Goal: Task Accomplishment & Management: Manage account settings

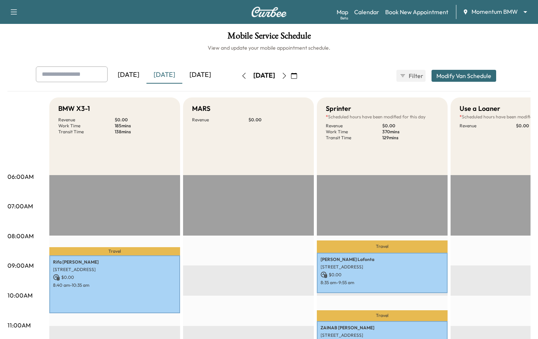
click at [488, 9] on body "Support Log Out Map Beta Calendar Book New Appointment Momentum BMW ******** ​ …" at bounding box center [269, 169] width 538 height 339
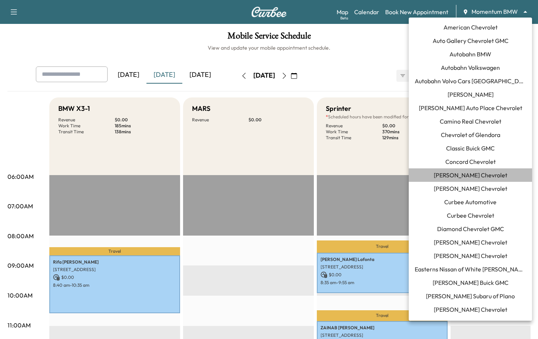
click at [466, 176] on span "[PERSON_NAME] Chevrolet" at bounding box center [470, 175] width 74 height 9
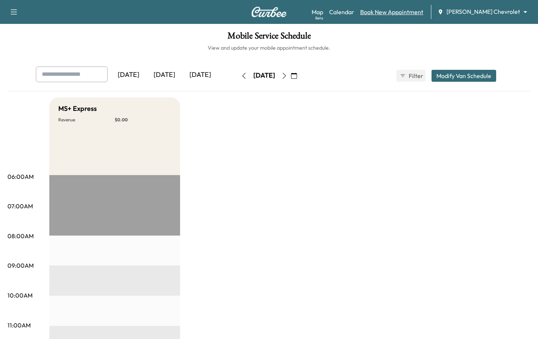
click at [409, 10] on link "Book New Appointment" at bounding box center [391, 11] width 63 height 9
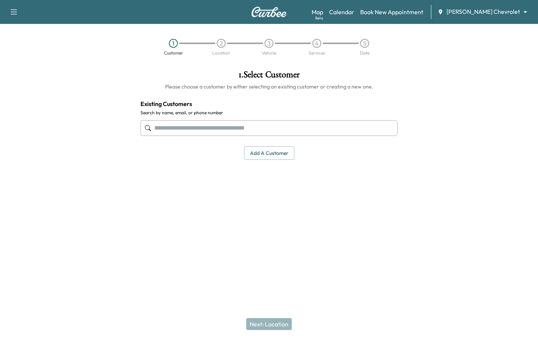
click at [223, 127] on input "text" at bounding box center [268, 128] width 257 height 16
click at [259, 152] on button "Add a customer" at bounding box center [269, 153] width 50 height 14
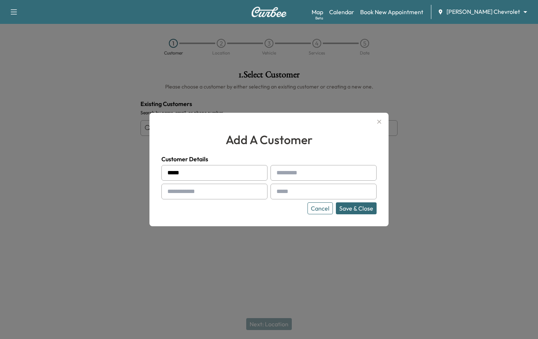
type input "*****"
type input "****"
type input "**********"
click at [336, 202] on button "Save & Close" at bounding box center [356, 208] width 41 height 12
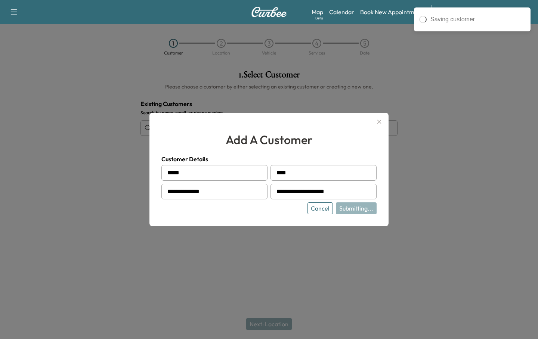
type input "**********"
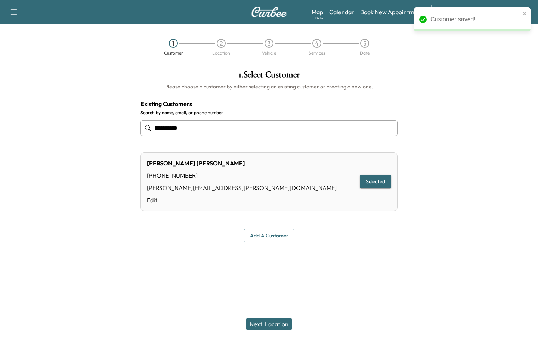
click at [265, 320] on button "Next: Location" at bounding box center [269, 324] width 46 height 12
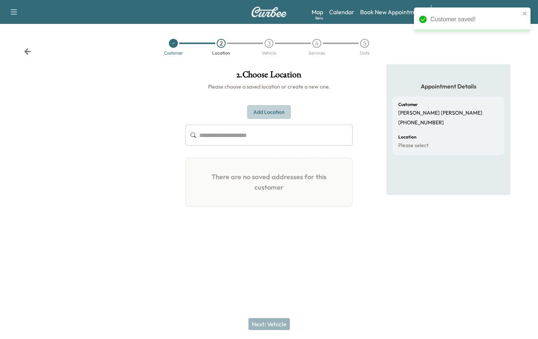
click at [257, 117] on button "Add Location" at bounding box center [268, 112] width 43 height 14
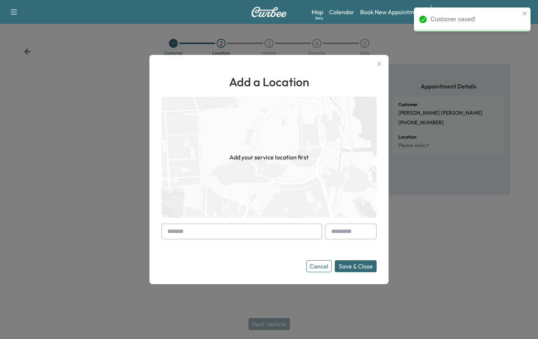
click at [171, 234] on div at bounding box center [168, 231] width 9 height 9
click at [175, 233] on input "text" at bounding box center [241, 232] width 161 height 16
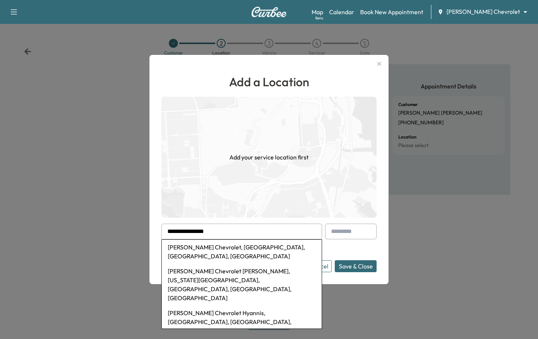
click at [206, 231] on input "**********" at bounding box center [241, 232] width 161 height 16
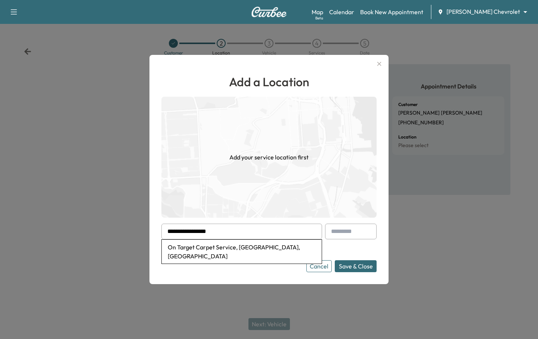
click at [209, 251] on li "On Target Carpet Service, [GEOGRAPHIC_DATA], [GEOGRAPHIC_DATA]" at bounding box center [242, 252] width 160 height 24
type input "**********"
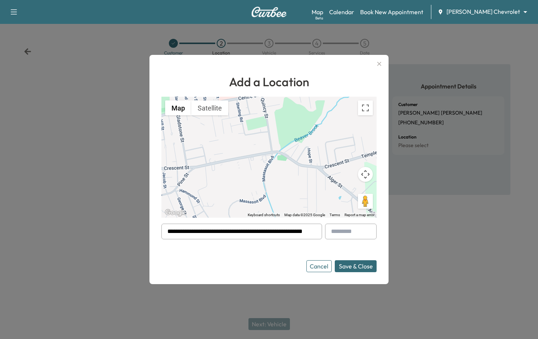
click at [352, 265] on button "Save & Close" at bounding box center [356, 266] width 42 height 12
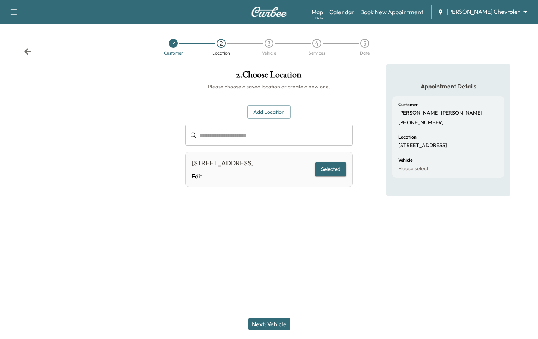
click at [273, 321] on button "Next: Vehicle" at bounding box center [268, 324] width 41 height 12
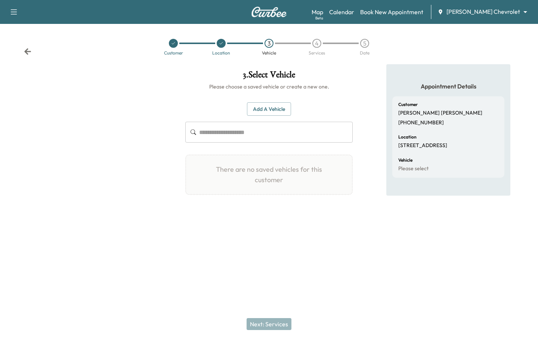
click at [272, 105] on button "Add a Vehicle" at bounding box center [269, 109] width 44 height 14
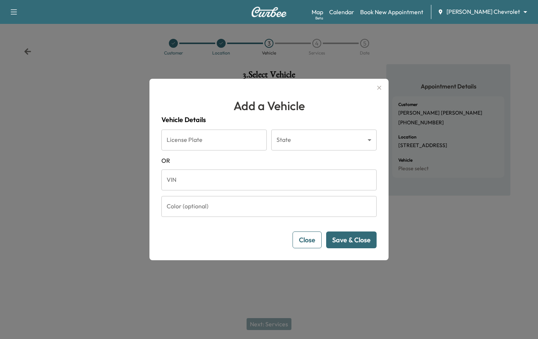
click at [245, 174] on input "VIN" at bounding box center [268, 180] width 215 height 21
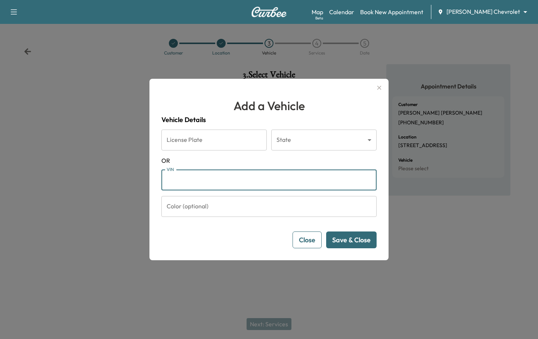
paste input "**********"
type input "**********"
click at [360, 239] on button "Save & Close" at bounding box center [351, 239] width 50 height 17
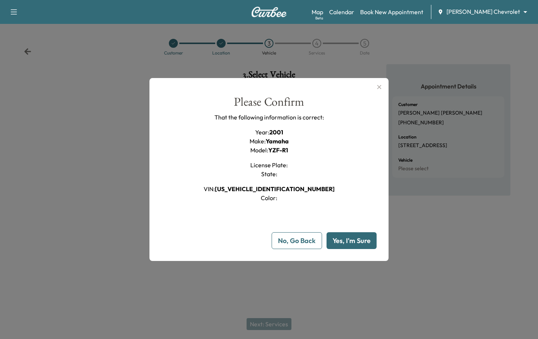
click at [360, 239] on button "Yes, I'm Sure" at bounding box center [351, 240] width 50 height 17
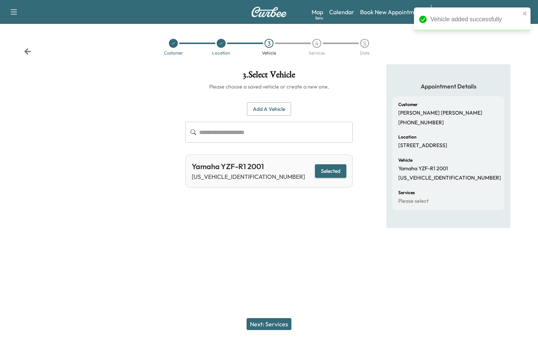
click at [281, 330] on div "Next: Services" at bounding box center [269, 324] width 538 height 30
click at [279, 320] on button "Next: Services" at bounding box center [268, 324] width 45 height 12
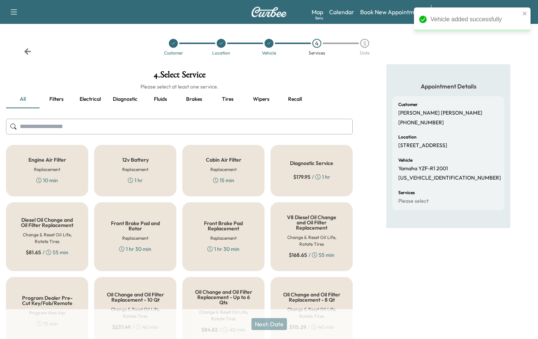
click at [217, 171] on h6 "Replacement" at bounding box center [223, 169] width 26 height 7
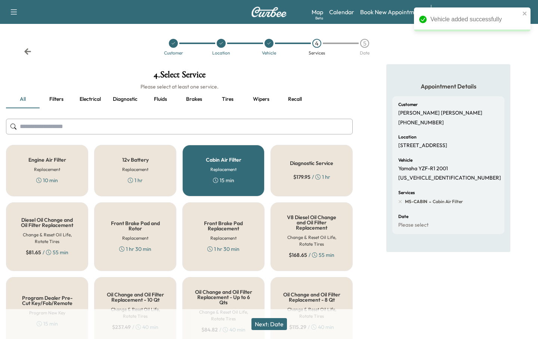
click at [268, 321] on button "Next: Date" at bounding box center [268, 324] width 35 height 12
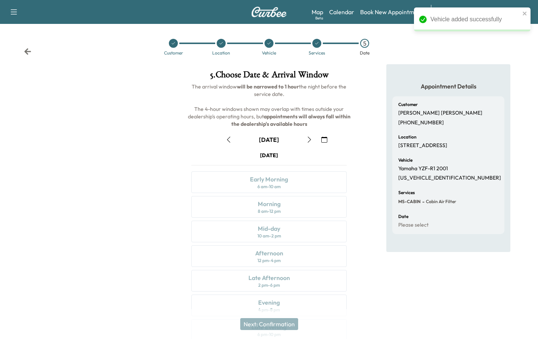
click at [308, 140] on icon "button" at bounding box center [309, 140] width 6 height 6
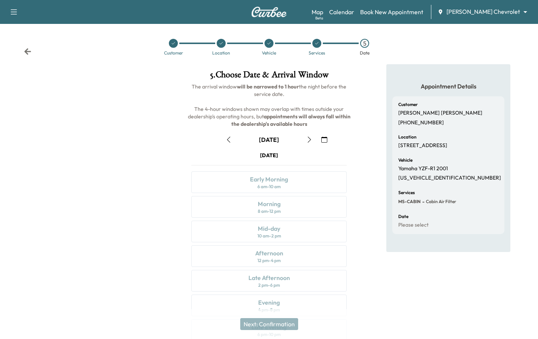
click at [308, 140] on icon "button" at bounding box center [309, 140] width 6 height 6
click at [289, 248] on div "Afternoon 12 pm - 4 pm" at bounding box center [268, 256] width 155 height 22
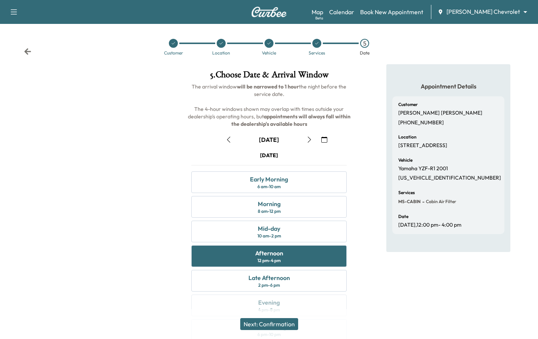
click at [271, 326] on button "Next: Confirmation" at bounding box center [269, 324] width 58 height 12
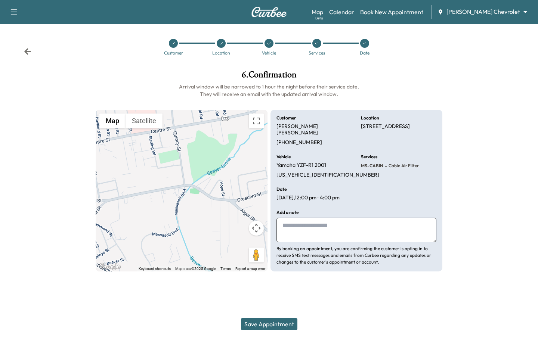
click at [271, 323] on button "Save Appointment" at bounding box center [269, 324] width 56 height 12
click at [364, 43] on icon at bounding box center [364, 43] width 3 height 2
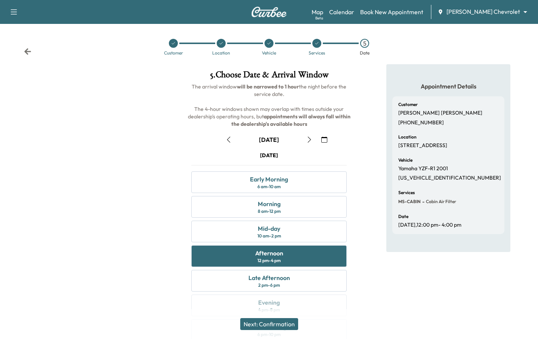
click at [317, 41] on icon at bounding box center [316, 43] width 4 height 4
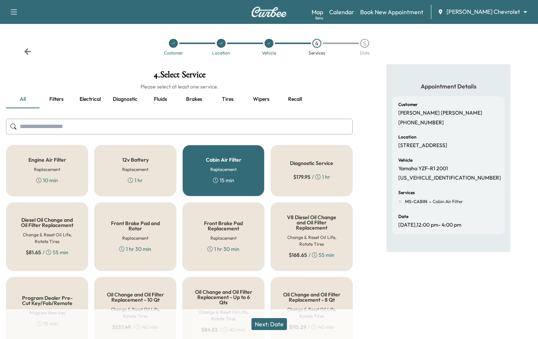
click at [221, 44] on icon at bounding box center [221, 43] width 4 height 4
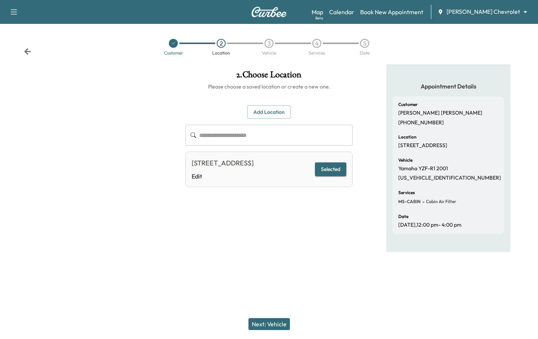
click at [261, 112] on button "Add Location" at bounding box center [268, 112] width 43 height 14
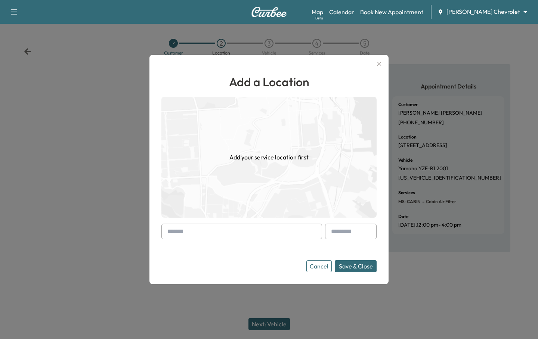
click at [212, 227] on input "text" at bounding box center [241, 232] width 161 height 16
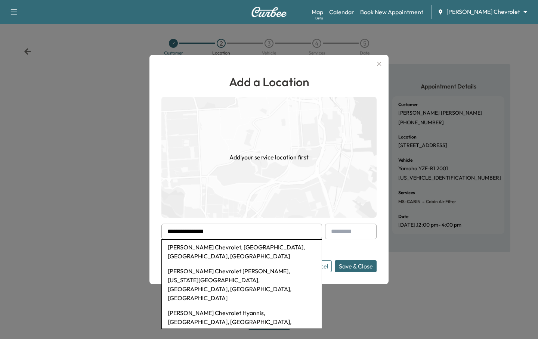
click at [226, 244] on li "[PERSON_NAME] Chevrolet, [GEOGRAPHIC_DATA], [GEOGRAPHIC_DATA], [GEOGRAPHIC_DATA]" at bounding box center [242, 252] width 160 height 24
type input "**********"
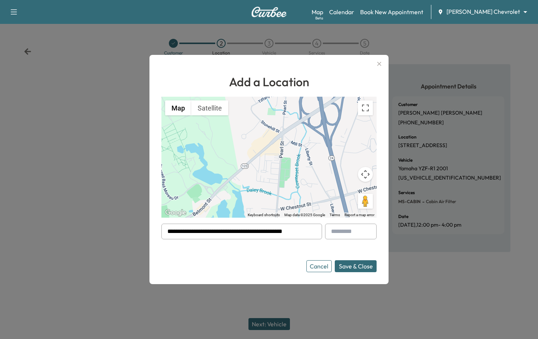
click at [341, 267] on button "Save & Close" at bounding box center [356, 266] width 42 height 12
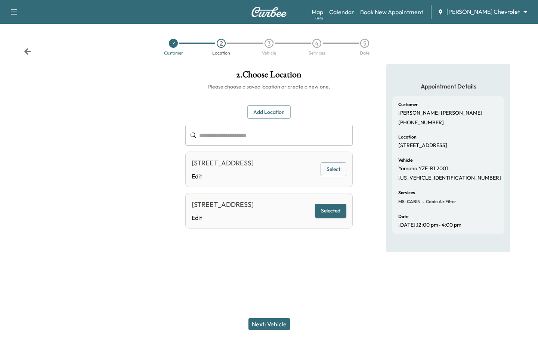
click at [253, 320] on button "Next: Vehicle" at bounding box center [268, 324] width 41 height 12
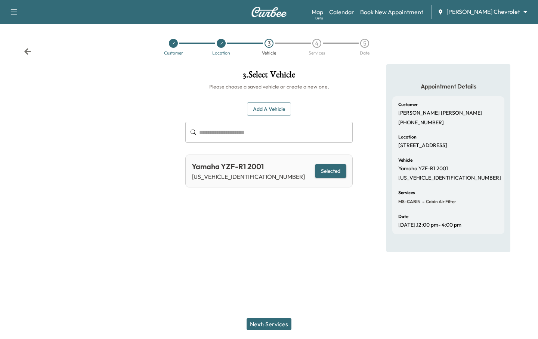
click at [268, 321] on button "Next: Services" at bounding box center [268, 324] width 45 height 12
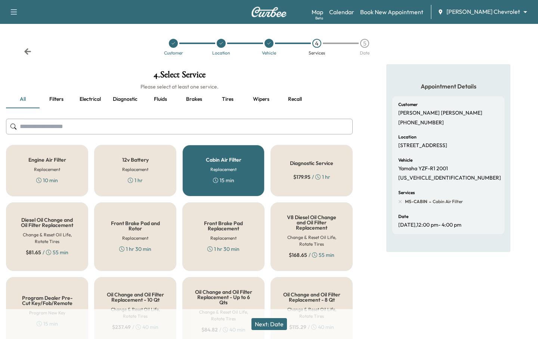
click at [268, 321] on button "Next: Date" at bounding box center [268, 324] width 35 height 12
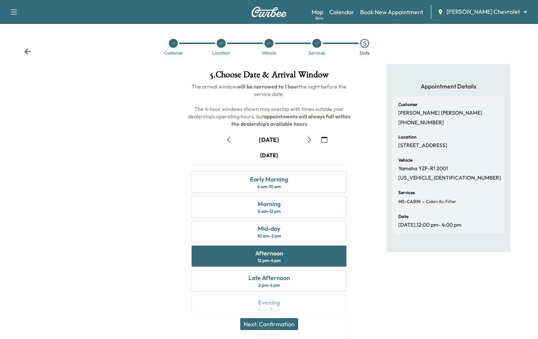
click at [262, 326] on button "Next: Confirmation" at bounding box center [269, 324] width 58 height 12
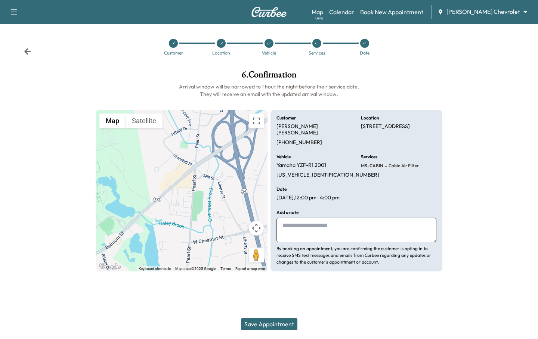
click at [262, 326] on button "Save Appointment" at bounding box center [269, 324] width 56 height 12
click at [493, 13] on body "Support Log Out Map Beta Calendar Book New Appointment [PERSON_NAME] Chevrolet …" at bounding box center [269, 169] width 538 height 339
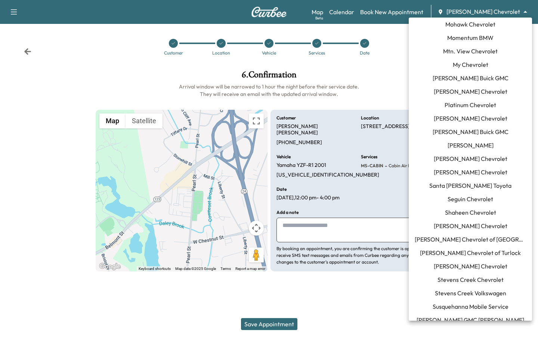
scroll to position [630, 0]
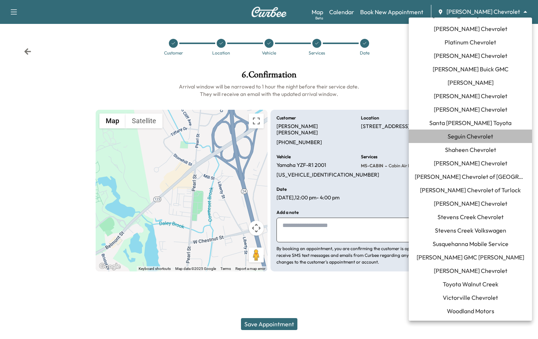
click at [454, 137] on span "Seguin Chevrolet" at bounding box center [470, 136] width 46 height 9
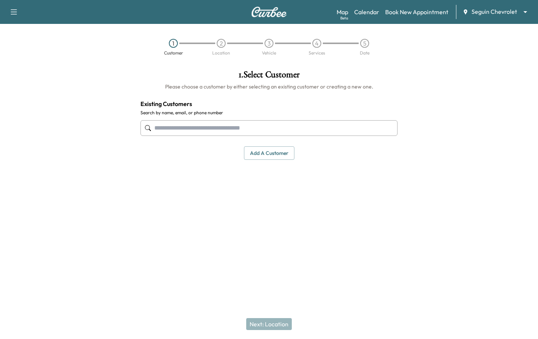
click at [489, 10] on body "Support Log Out Map Beta Calendar Book New Appointment Seguin Chevrolet *******…" at bounding box center [269, 169] width 538 height 339
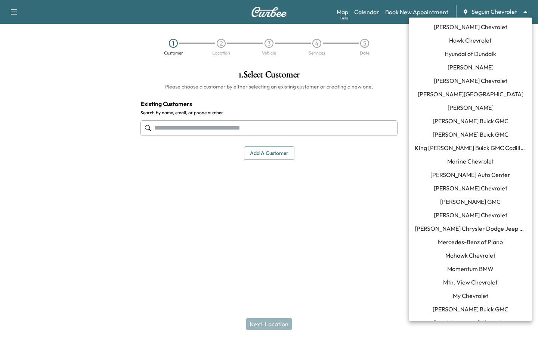
scroll to position [338, 0]
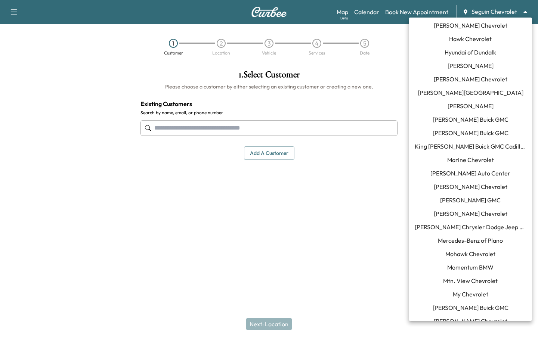
click at [460, 270] on span "Momentum BMW" at bounding box center [470, 267] width 46 height 9
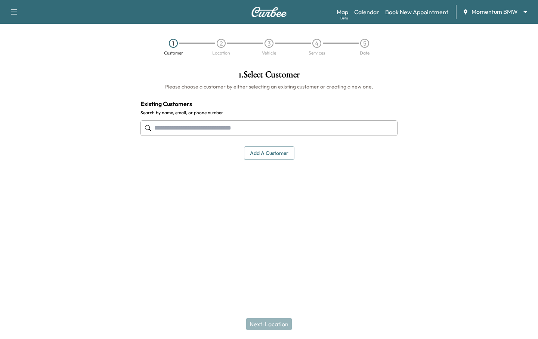
click at [164, 130] on input "text" at bounding box center [268, 128] width 257 height 16
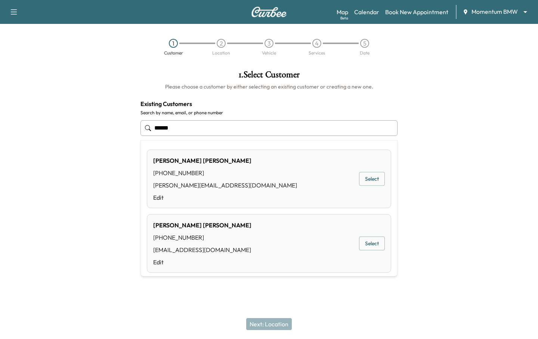
click at [358, 179] on div "[PERSON_NAME] [PHONE_NUMBER] [PERSON_NAME][EMAIL_ADDRESS][DOMAIN_NAME] Edit Sel…" at bounding box center [269, 179] width 244 height 59
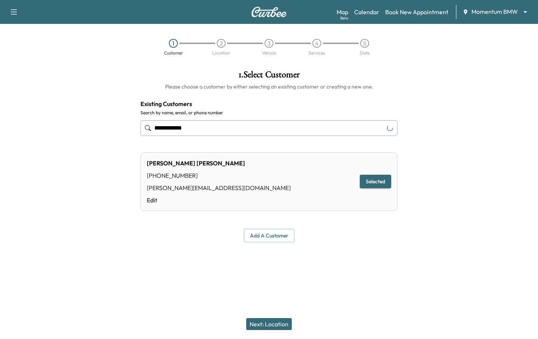
type input "**********"
click at [275, 321] on button "Next: Location" at bounding box center [269, 324] width 46 height 12
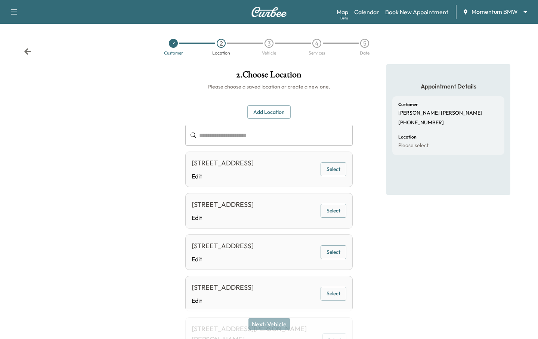
click at [336, 176] on button "Select" at bounding box center [333, 169] width 26 height 14
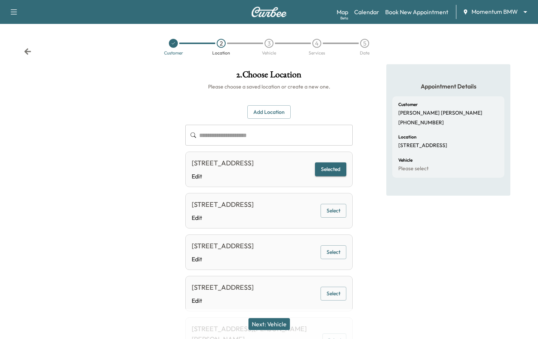
click at [277, 329] on button "Next: Vehicle" at bounding box center [268, 324] width 41 height 12
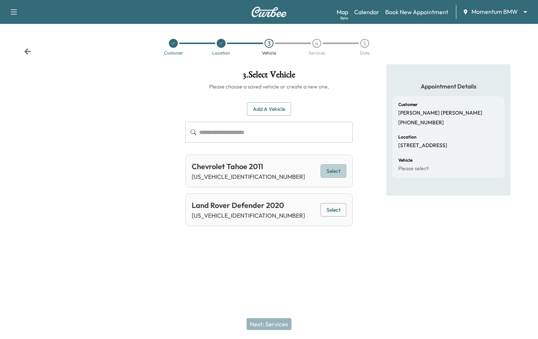
click at [335, 168] on button "Select" at bounding box center [333, 171] width 26 height 14
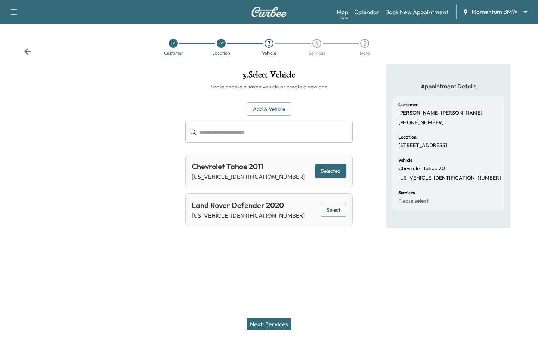
click at [268, 327] on button "Next: Services" at bounding box center [268, 324] width 45 height 12
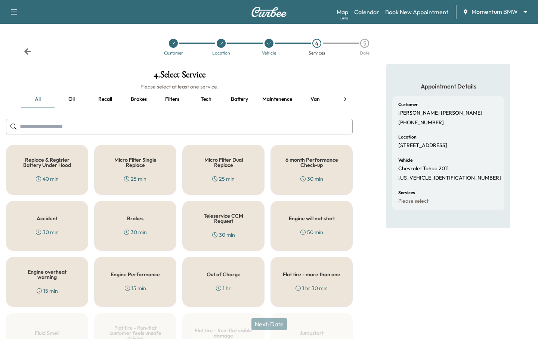
click at [233, 169] on div "Micro Filter Dual Replace 25 min" at bounding box center [223, 170] width 82 height 50
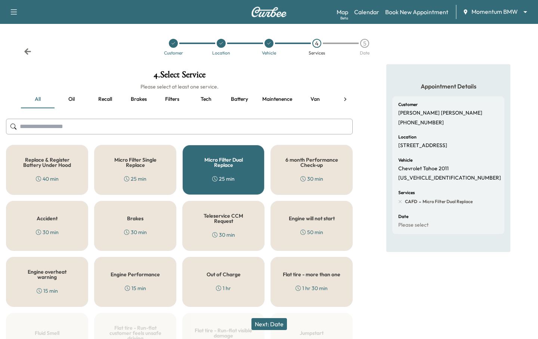
click at [270, 322] on button "Next: Date" at bounding box center [268, 324] width 35 height 12
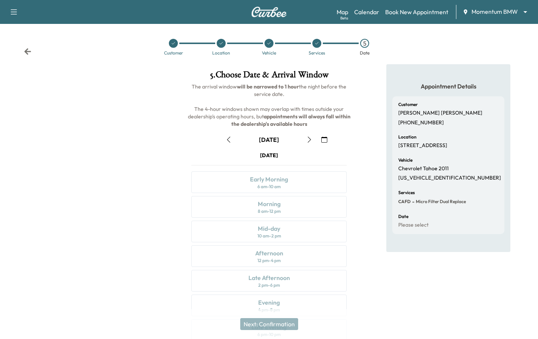
click at [322, 138] on icon "button" at bounding box center [324, 140] width 6 height 6
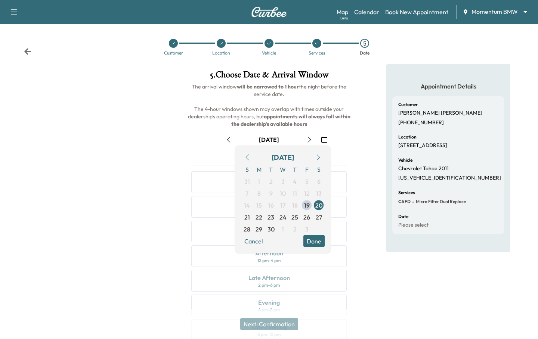
click at [318, 155] on icon "button" at bounding box center [318, 158] width 6 height 6
click at [283, 192] on span "8" at bounding box center [282, 193] width 3 height 9
click at [311, 239] on button "Done" at bounding box center [313, 241] width 21 height 12
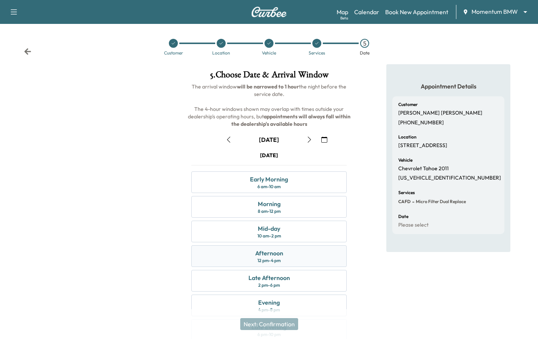
click at [302, 256] on div "Afternoon 12 pm - 4 pm" at bounding box center [268, 256] width 155 height 22
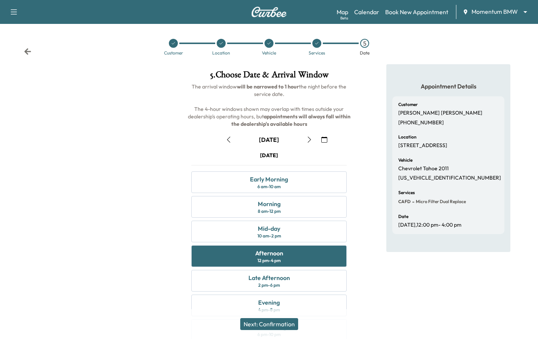
click at [267, 320] on button "Next: Confirmation" at bounding box center [269, 324] width 58 height 12
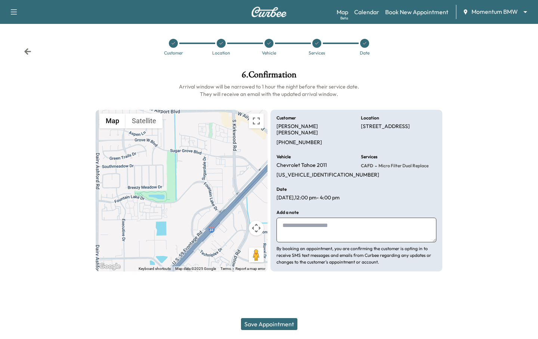
click at [267, 320] on button "Save Appointment" at bounding box center [269, 324] width 56 height 12
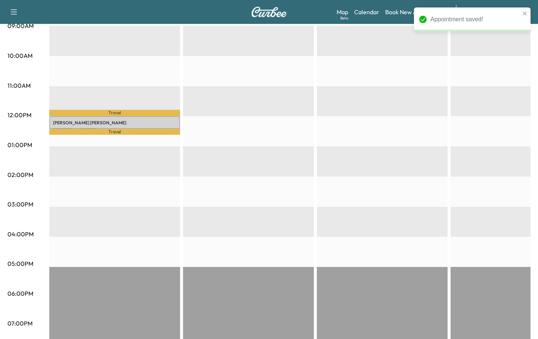
scroll to position [230, 0]
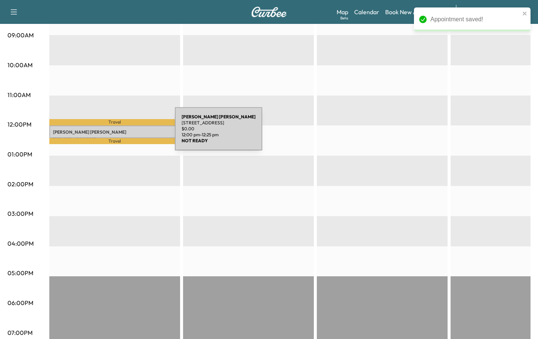
click at [119, 133] on p "[PERSON_NAME]" at bounding box center [114, 132] width 123 height 6
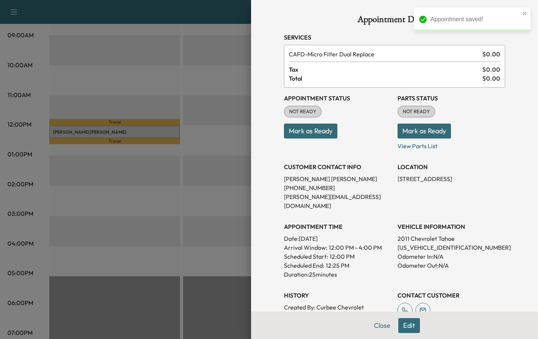
click at [405, 323] on button "Edit" at bounding box center [409, 325] width 22 height 15
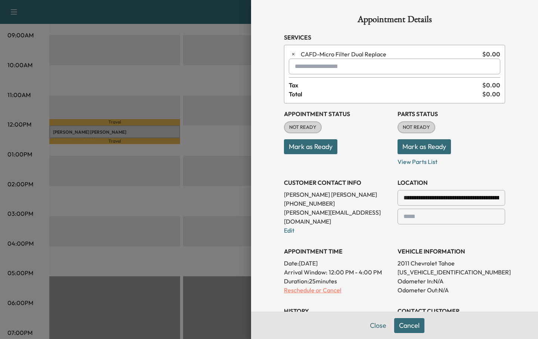
click at [318, 286] on p "Reschedule or Cancel" at bounding box center [338, 290] width 108 height 9
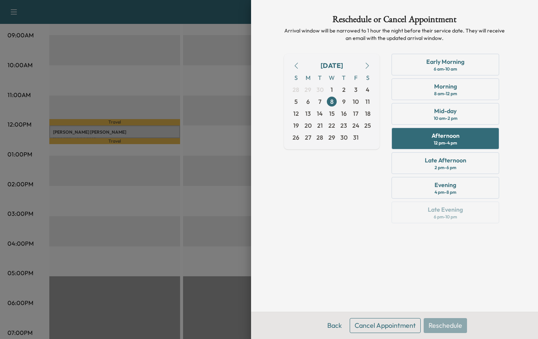
click at [400, 321] on button "Cancel Appointment" at bounding box center [384, 325] width 71 height 15
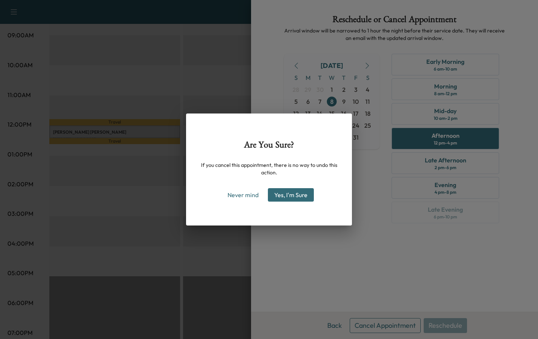
click at [295, 193] on button "Yes, I'm Sure" at bounding box center [291, 194] width 46 height 13
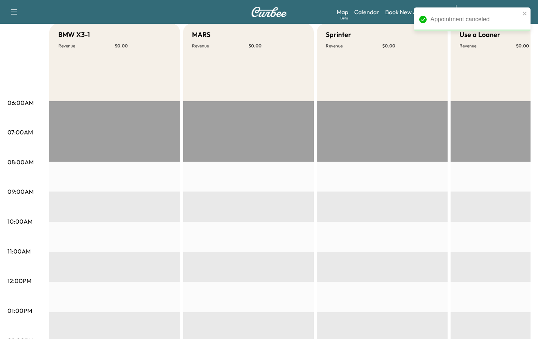
scroll to position [0, 0]
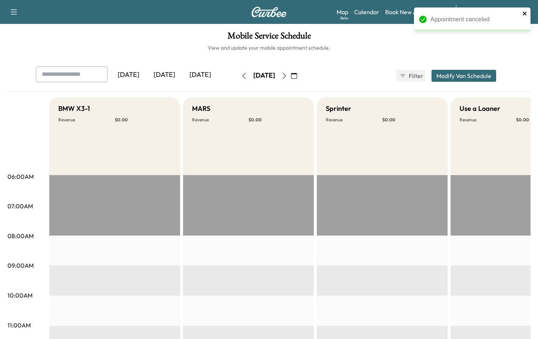
click at [523, 13] on icon "close" at bounding box center [524, 14] width 4 height 4
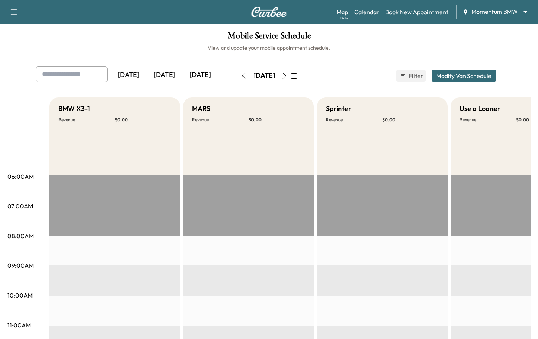
click at [496, 10] on div "Appointment canceled" at bounding box center [471, 22] width 119 height 33
click at [496, 12] on body "Support Log Out Map Beta Calendar Book New Appointment Momentum BMW ******** ​ …" at bounding box center [269, 169] width 538 height 339
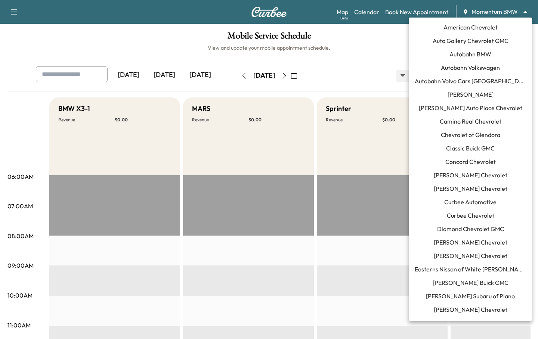
click at [455, 171] on span "[PERSON_NAME] Chevrolet" at bounding box center [470, 175] width 74 height 9
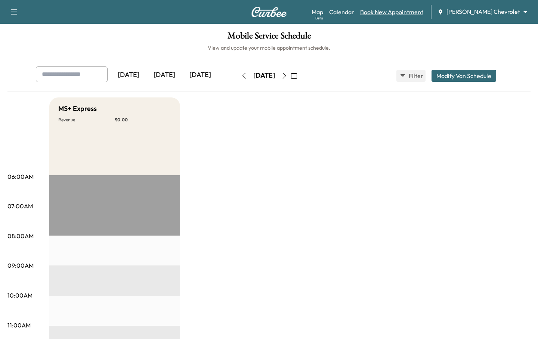
click at [386, 9] on link "Book New Appointment" at bounding box center [391, 11] width 63 height 9
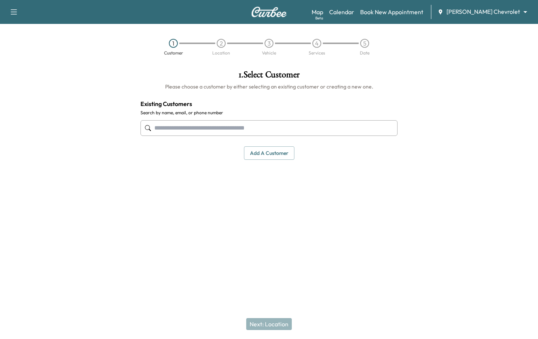
click at [244, 130] on input "text" at bounding box center [268, 128] width 257 height 16
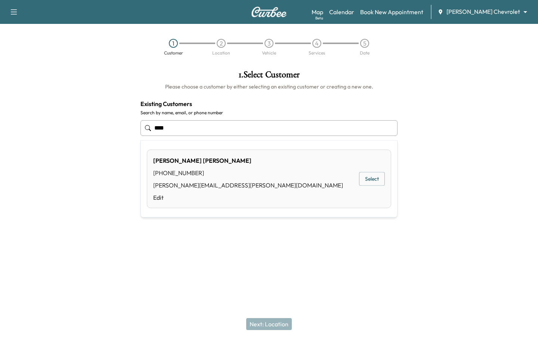
click at [371, 181] on button "Select" at bounding box center [372, 179] width 26 height 14
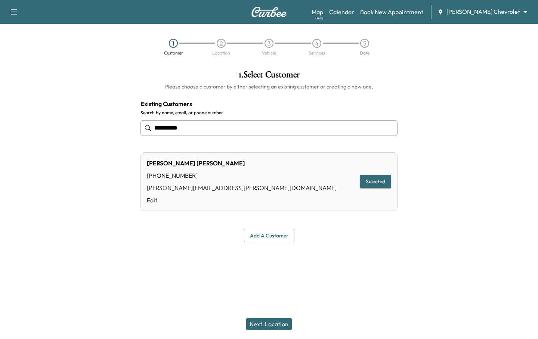
type input "**********"
click at [268, 322] on button "Next: Location" at bounding box center [269, 324] width 46 height 12
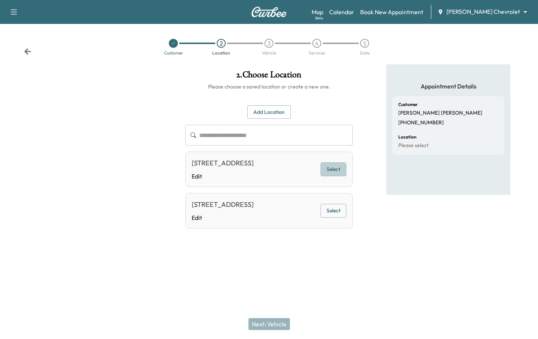
click at [321, 176] on button "Select" at bounding box center [333, 169] width 26 height 14
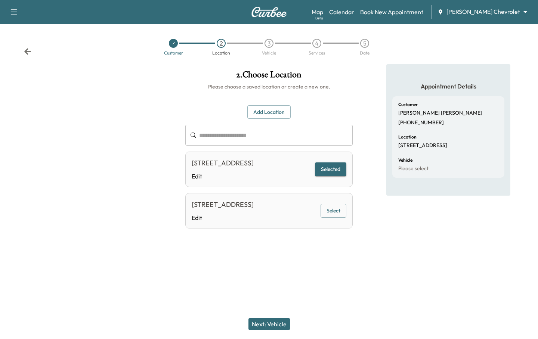
click at [259, 324] on button "Next: Vehicle" at bounding box center [268, 324] width 41 height 12
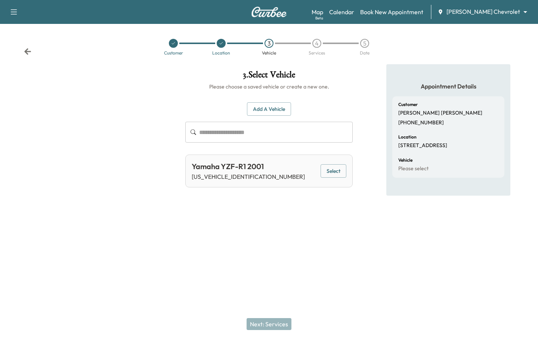
click at [330, 171] on button "Select" at bounding box center [333, 171] width 26 height 14
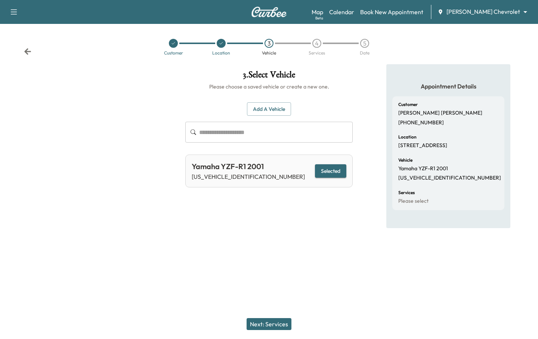
click at [267, 325] on button "Next: Services" at bounding box center [268, 324] width 45 height 12
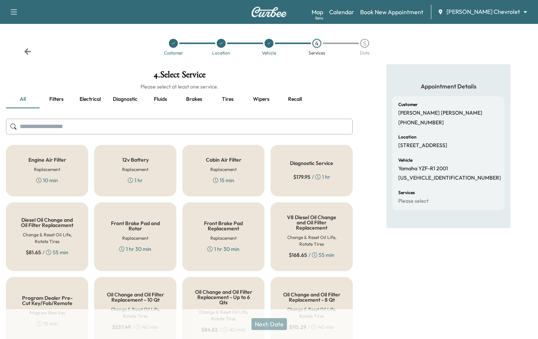
click at [234, 167] on h6 "Replacement" at bounding box center [223, 169] width 26 height 7
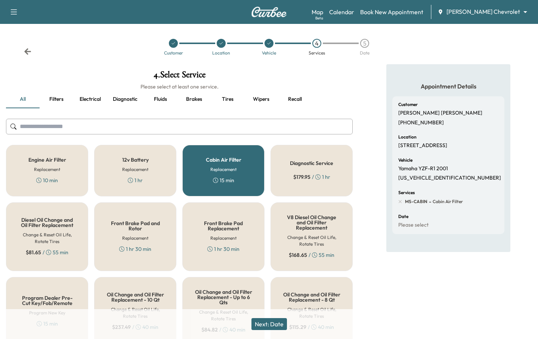
click at [257, 322] on button "Next: Date" at bounding box center [268, 324] width 35 height 12
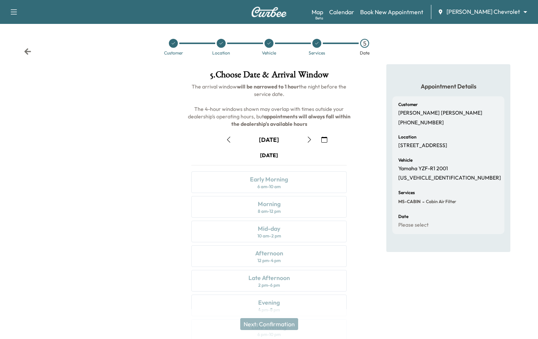
click at [308, 139] on icon "button" at bounding box center [309, 140] width 6 height 6
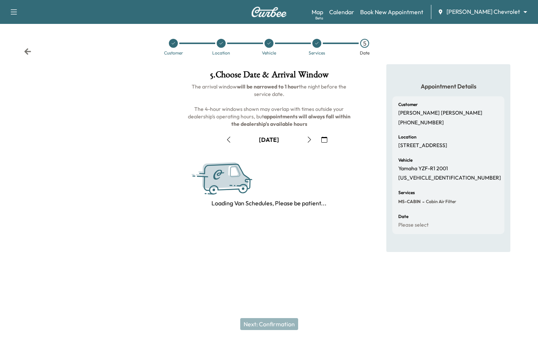
click at [308, 139] on icon "button" at bounding box center [309, 140] width 6 height 6
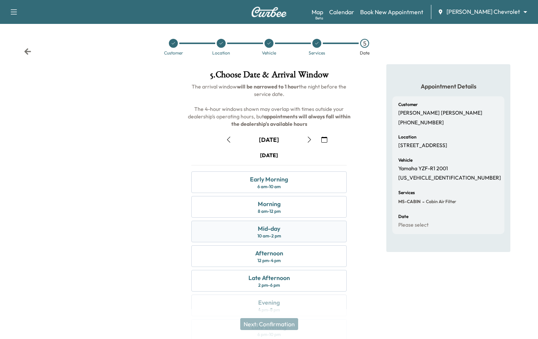
click at [269, 235] on div "10 am - 2 pm" at bounding box center [269, 236] width 24 height 6
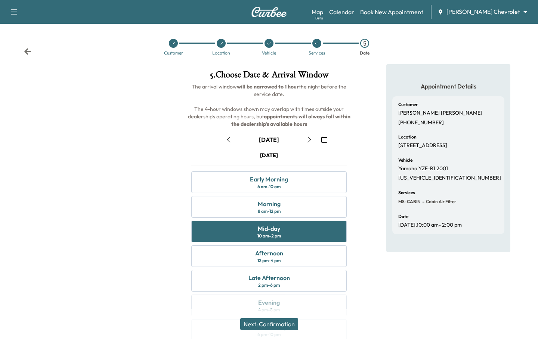
click at [262, 324] on button "Next: Confirmation" at bounding box center [269, 324] width 58 height 12
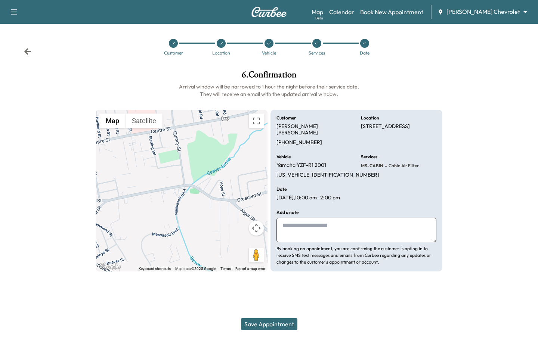
click at [264, 324] on button "Save Appointment" at bounding box center [269, 324] width 56 height 12
click at [258, 322] on button "Save Appointment" at bounding box center [269, 324] width 56 height 12
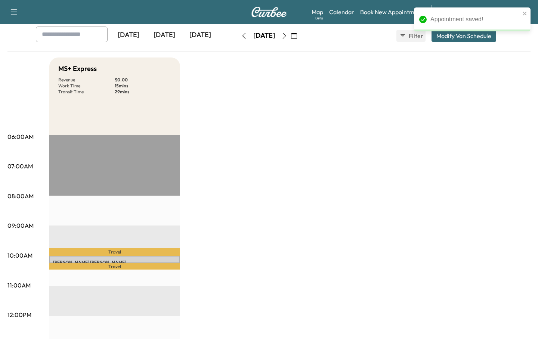
scroll to position [69, 0]
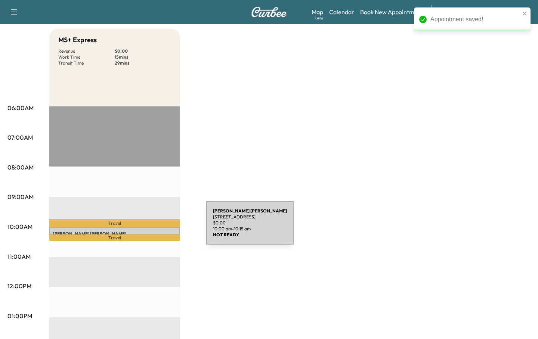
click at [150, 227] on div "[PERSON_NAME] [STREET_ADDRESS] $ 0.00 10:00 am - 10:15 am" at bounding box center [114, 230] width 131 height 7
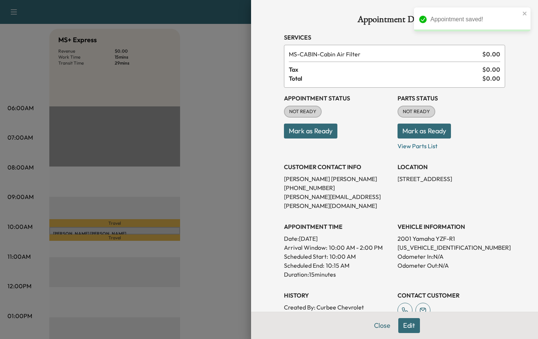
click at [404, 324] on button "Edit" at bounding box center [409, 325] width 22 height 15
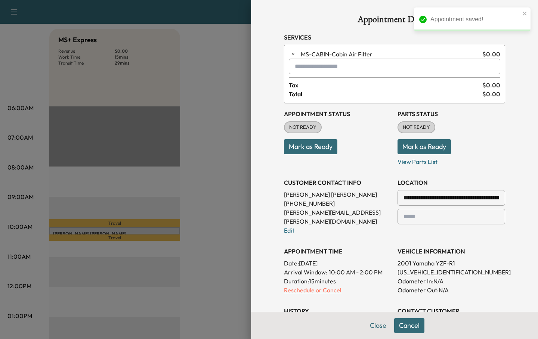
click at [317, 286] on p "Reschedule or Cancel" at bounding box center [338, 290] width 108 height 9
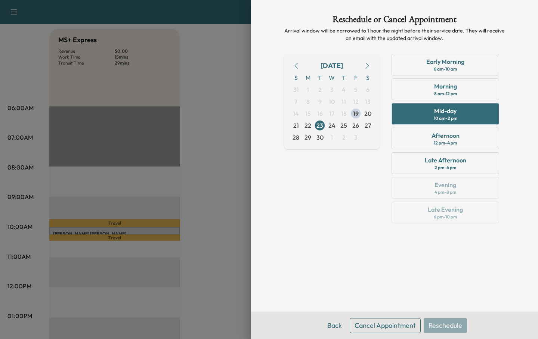
click at [382, 324] on button "Cancel Appointment" at bounding box center [384, 325] width 71 height 15
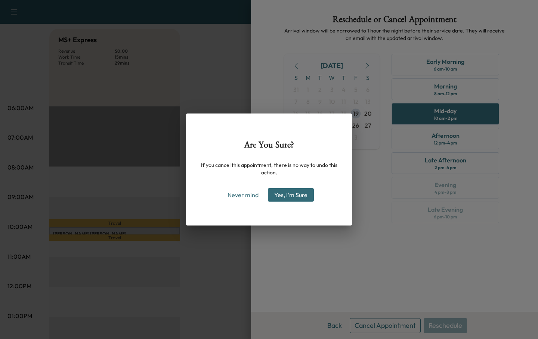
click at [292, 196] on button "Yes, I'm Sure" at bounding box center [291, 194] width 46 height 13
